Goal: Navigation & Orientation: Find specific page/section

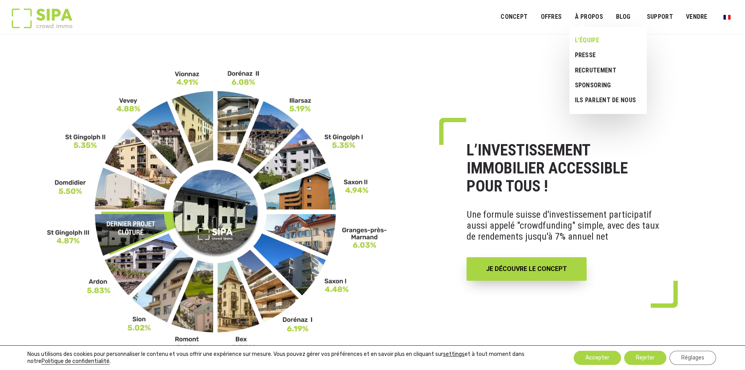
click at [585, 36] on link "L’ÉQUIPE" at bounding box center [605, 40] width 72 height 15
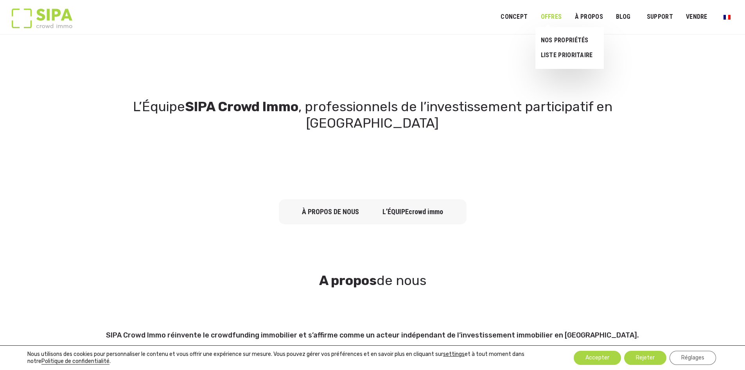
click at [548, 20] on link "OFFRES" at bounding box center [550, 17] width 31 height 18
click at [558, 39] on link "NOS PROPRIÉTÉS" at bounding box center [566, 40] width 62 height 15
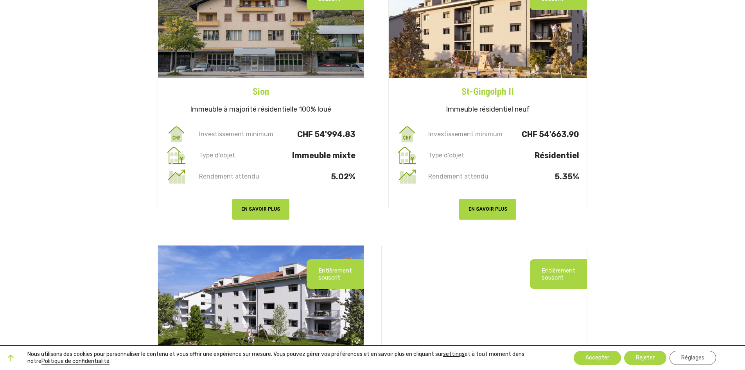
scroll to position [1212, 0]
